Goal: Check status: Check status

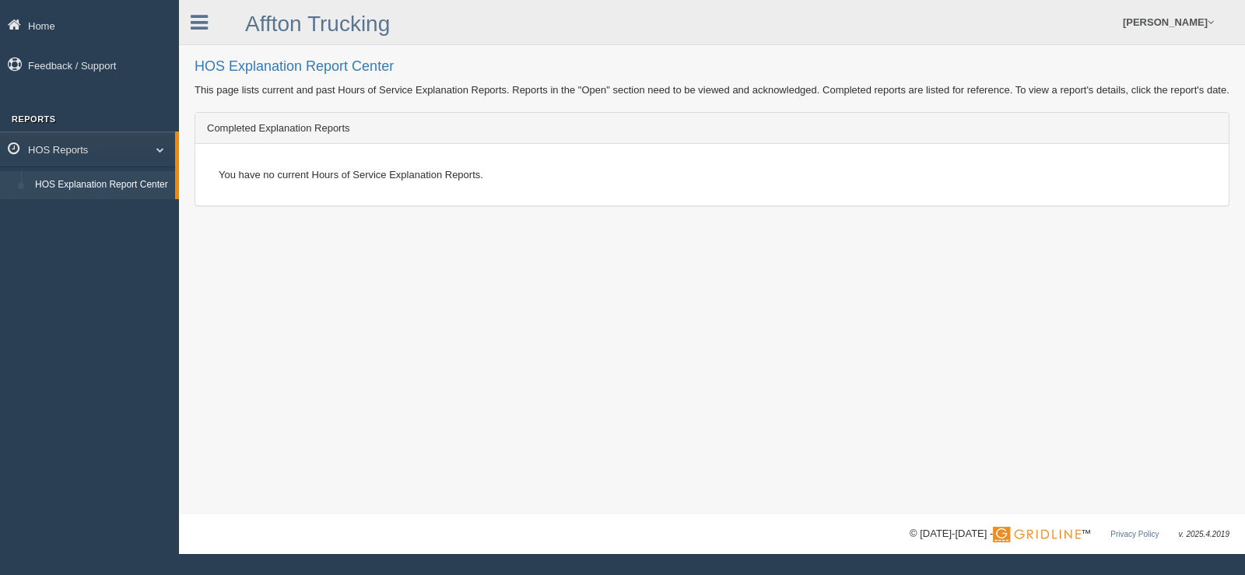
click at [315, 161] on div "You have no current Hours of Service Explanation Reports." at bounding box center [712, 175] width 1010 height 38
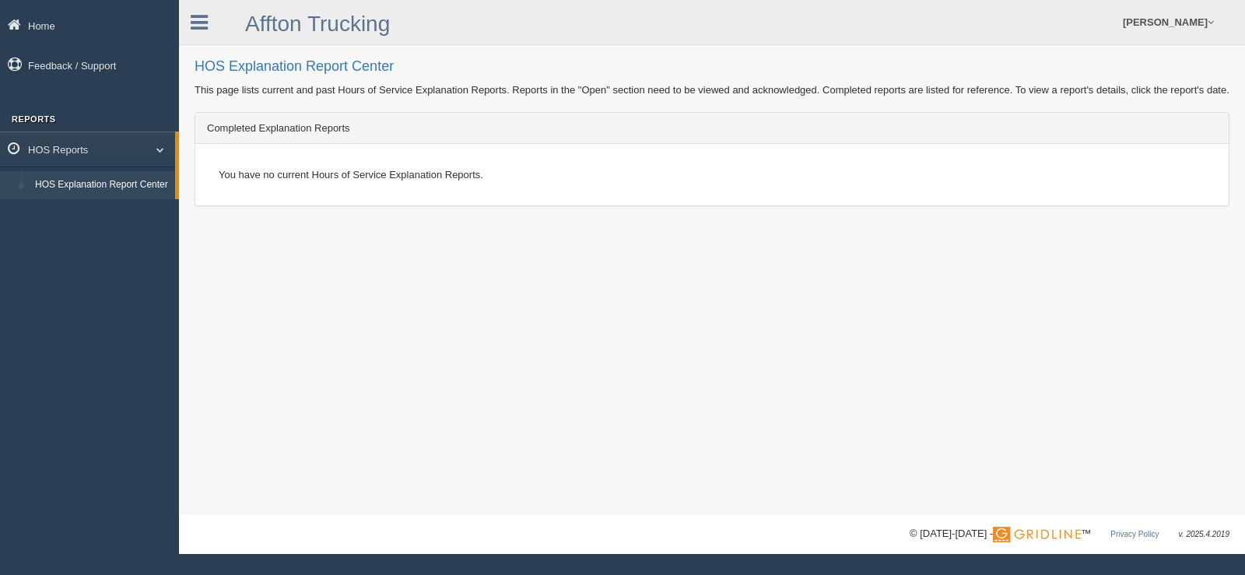
click at [315, 161] on div "You have no current Hours of Service Explanation Reports." at bounding box center [712, 175] width 1010 height 38
click at [149, 178] on link "HOS Explanation Report Center" at bounding box center [101, 185] width 147 height 28
click at [46, 23] on link "Home" at bounding box center [89, 25] width 179 height 35
